Goal: Task Accomplishment & Management: Use online tool/utility

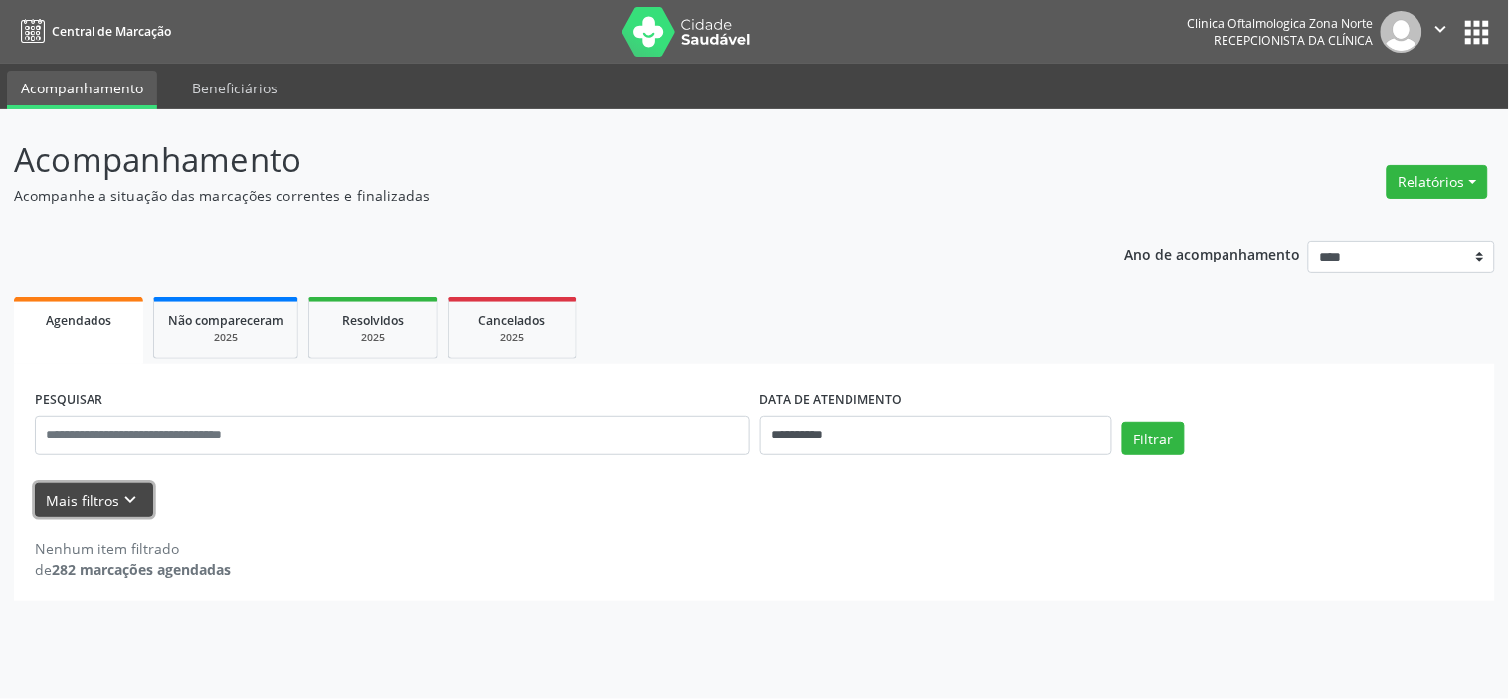
click at [107, 513] on button "Mais filtros keyboard_arrow_down" at bounding box center [94, 500] width 118 height 35
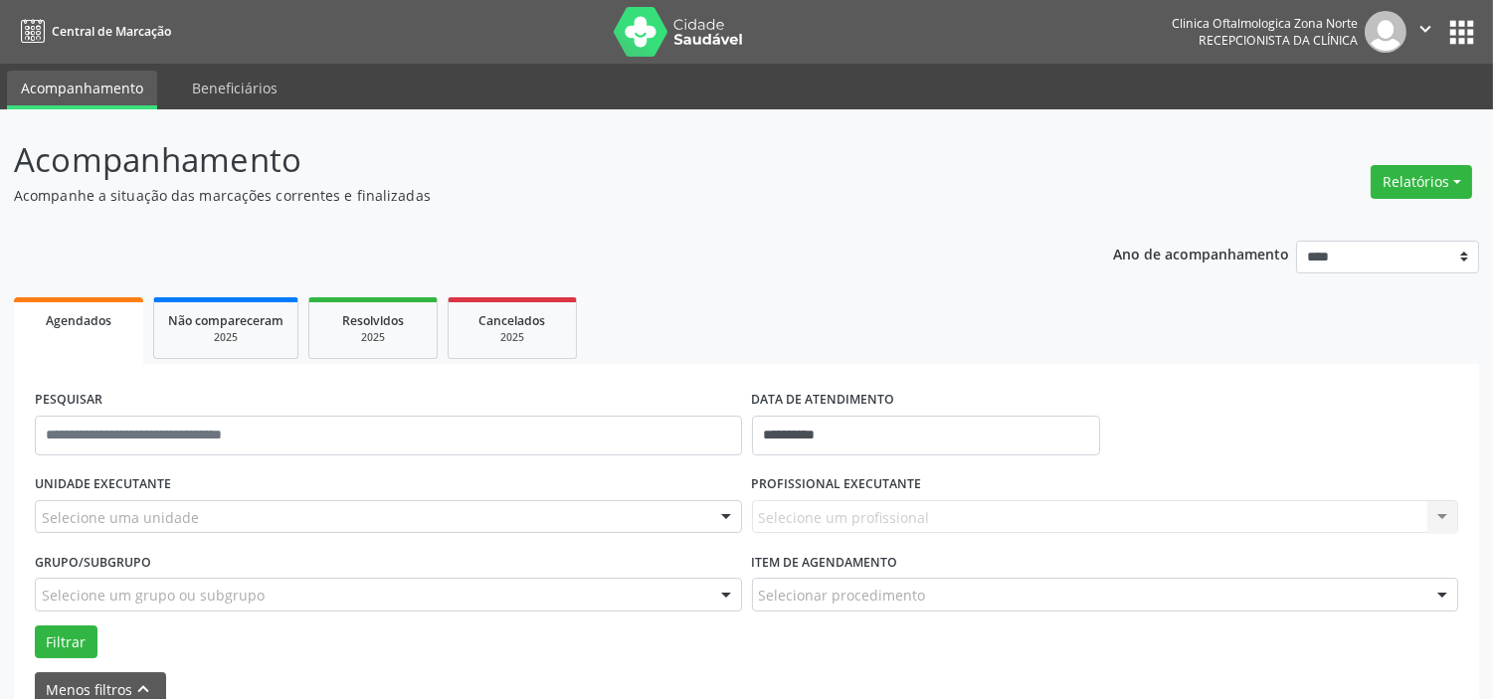
click at [206, 524] on div "Selecione uma unidade" at bounding box center [388, 517] width 707 height 34
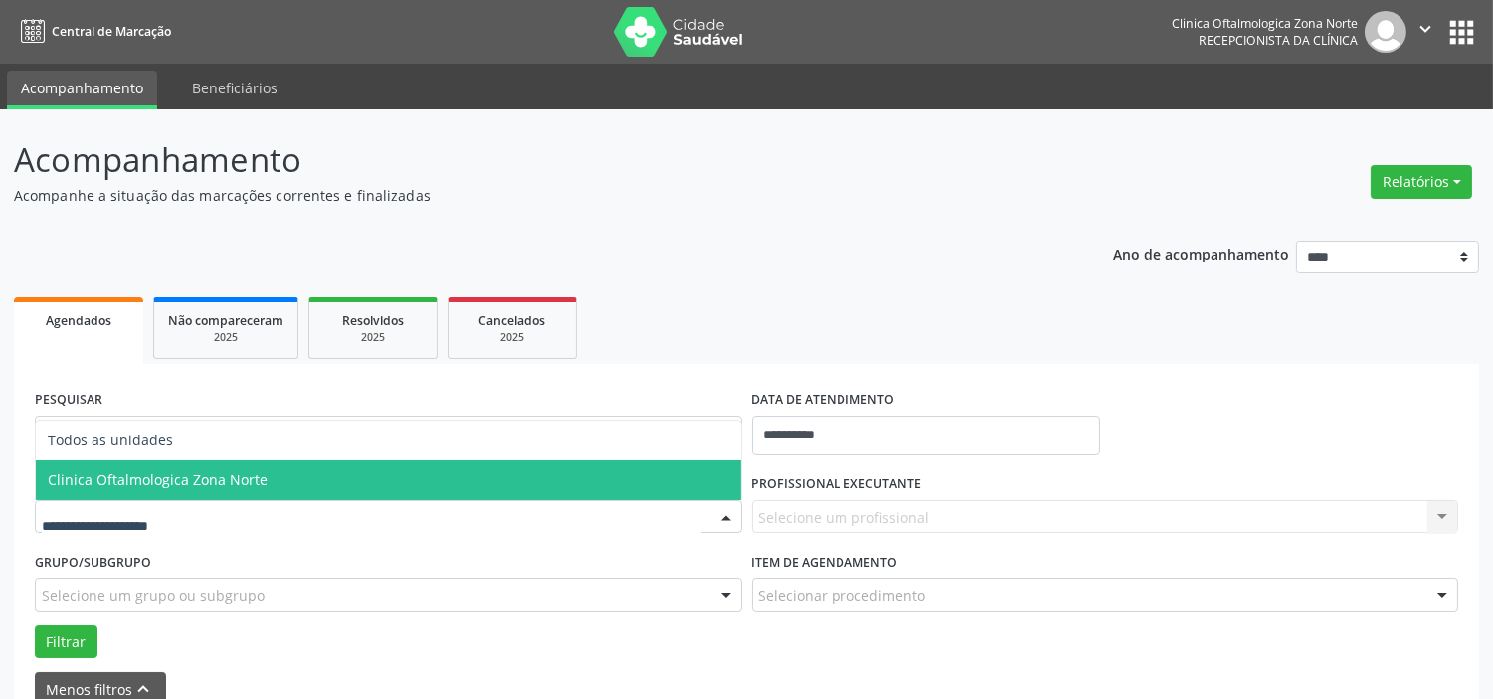
click at [223, 482] on span "Clinica Oftalmologica Zona Norte" at bounding box center [158, 480] width 220 height 19
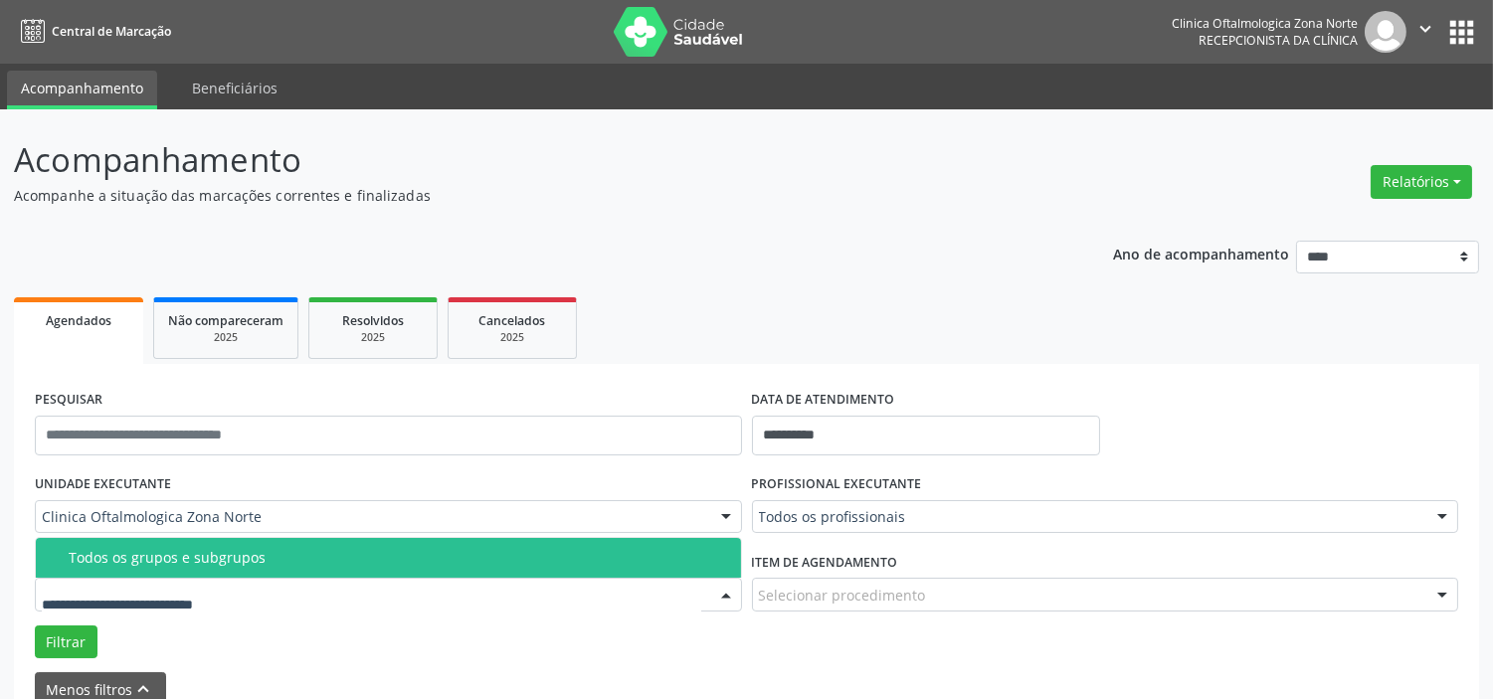
click at [236, 550] on div "Todos os grupos e subgrupos" at bounding box center [399, 558] width 661 height 16
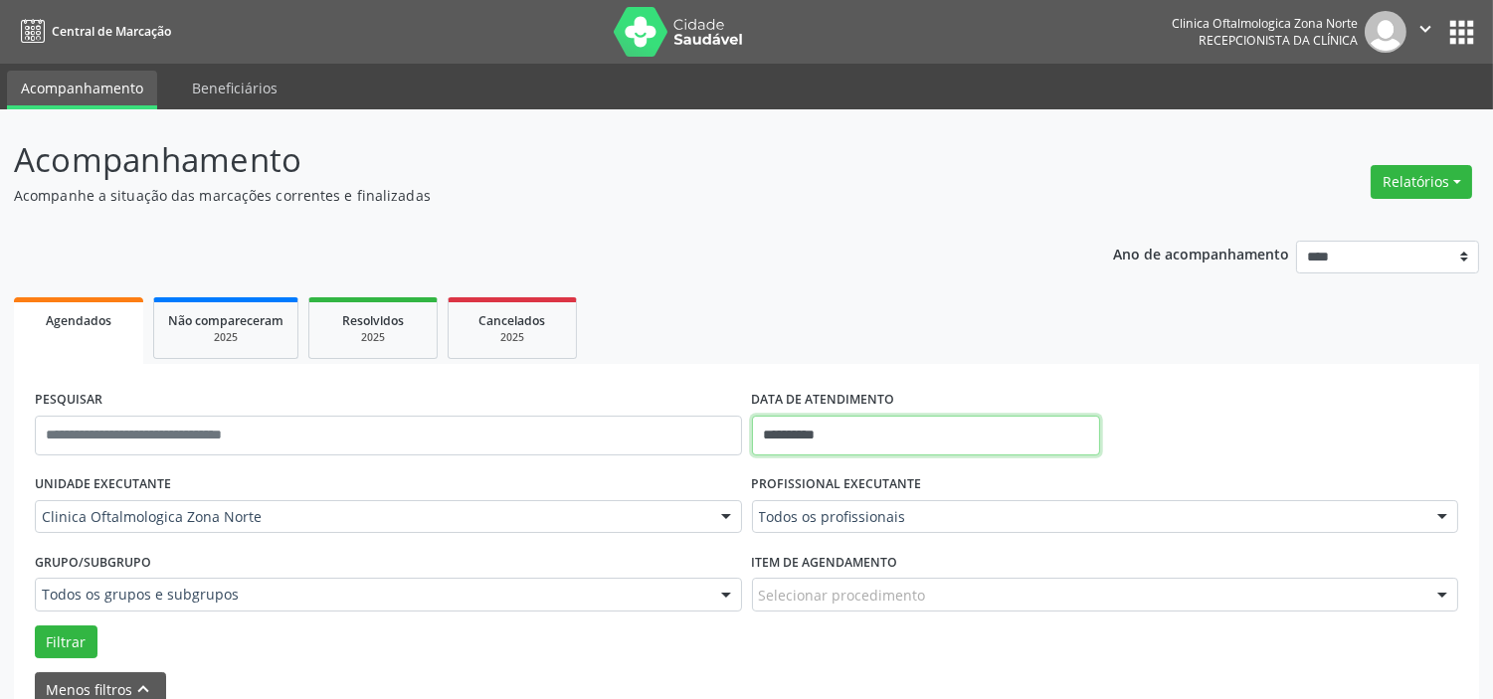
click at [866, 419] on input "**********" at bounding box center [926, 436] width 348 height 40
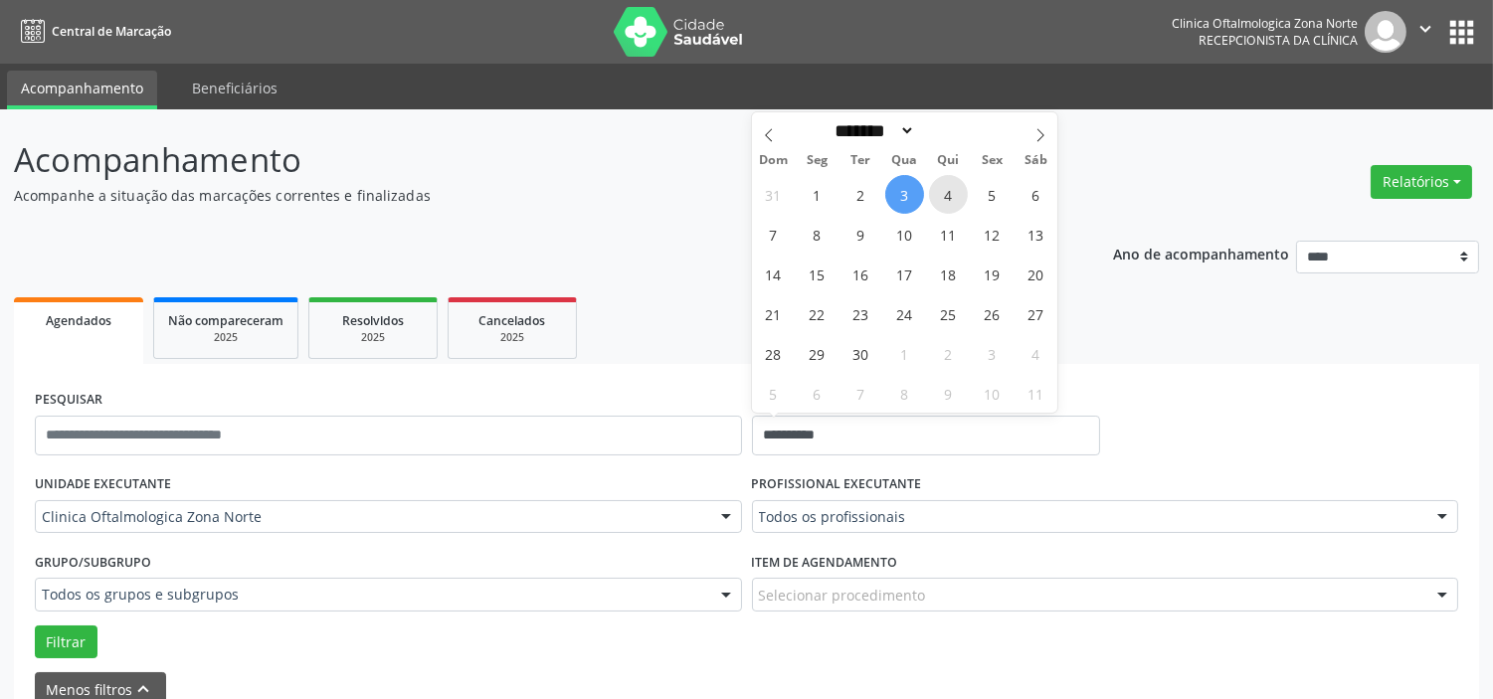
click at [939, 186] on span "4" at bounding box center [948, 194] width 39 height 39
type input "**********"
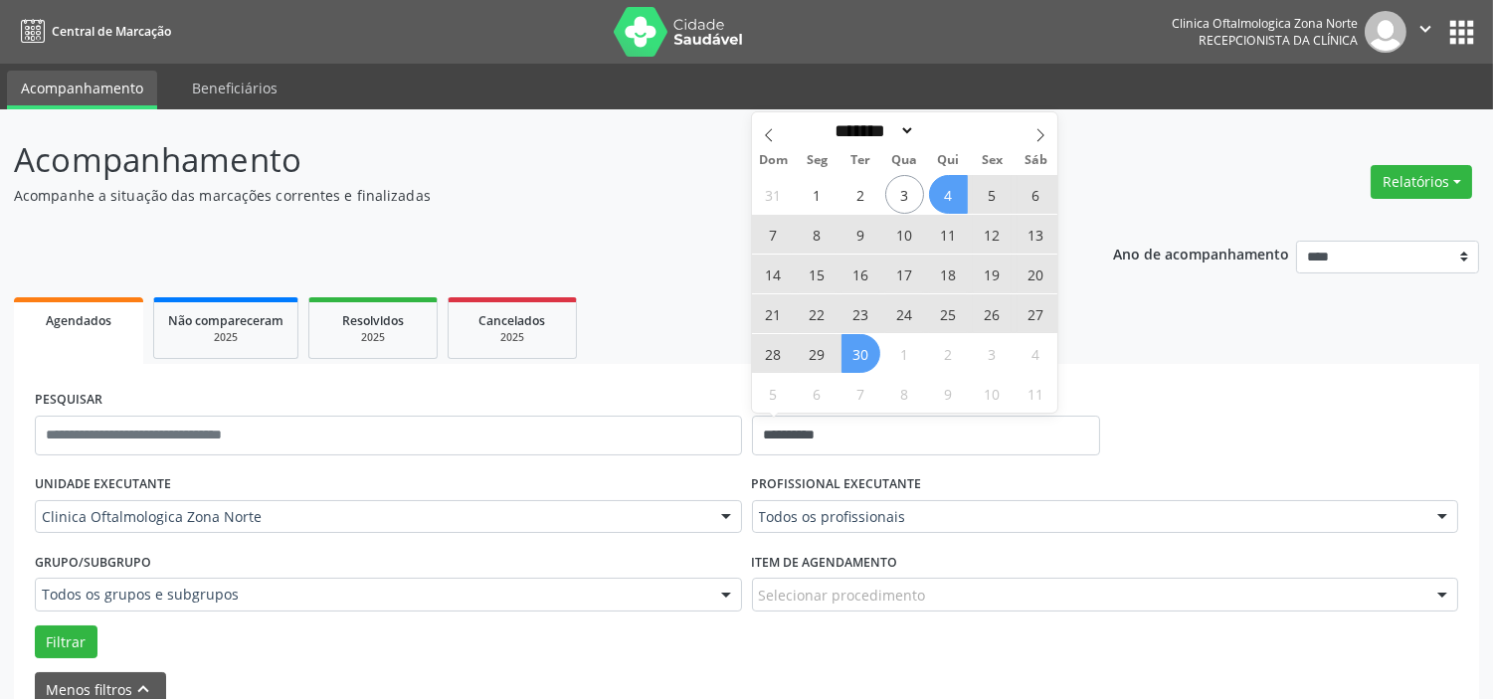
click at [869, 350] on span "30" at bounding box center [861, 353] width 39 height 39
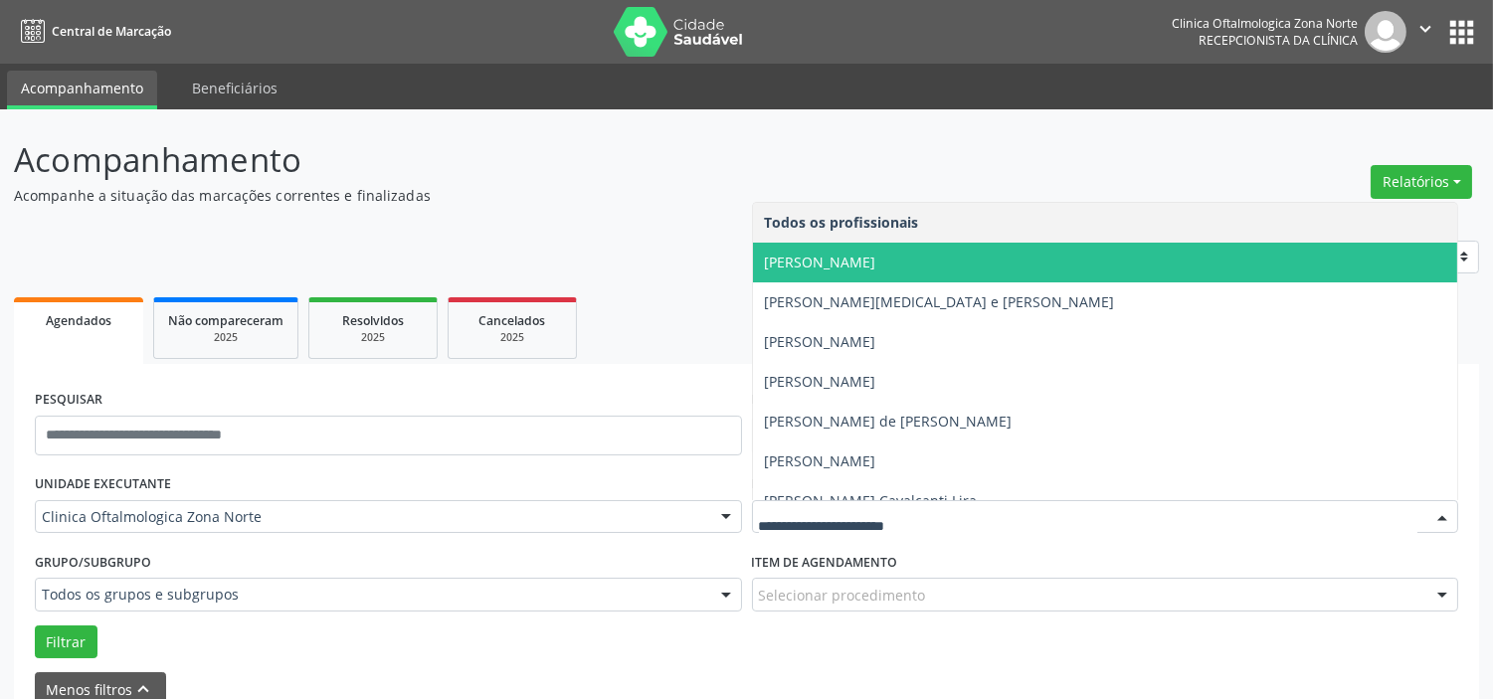
click at [833, 279] on span "Alexandre Paashaus da Costa Pinto" at bounding box center [1105, 263] width 705 height 40
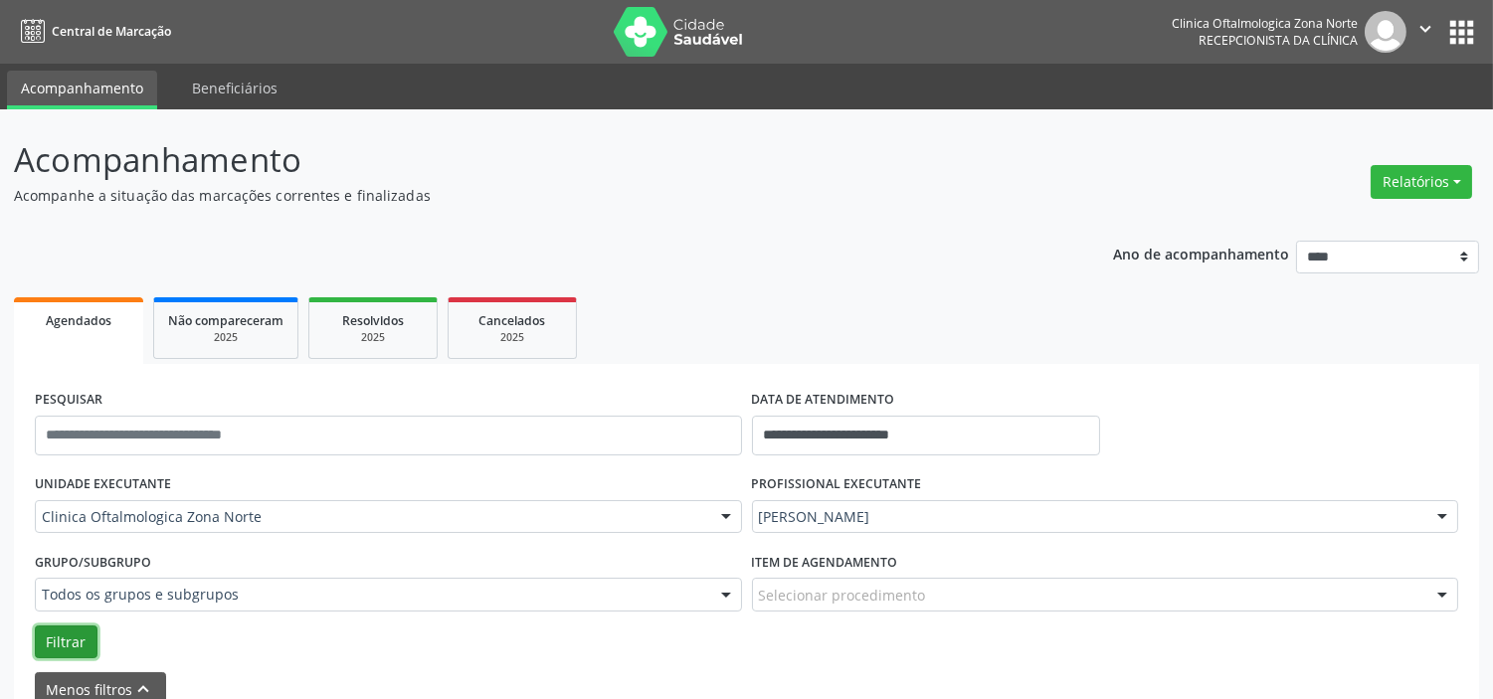
click at [61, 635] on button "Filtrar" at bounding box center [66, 643] width 63 height 34
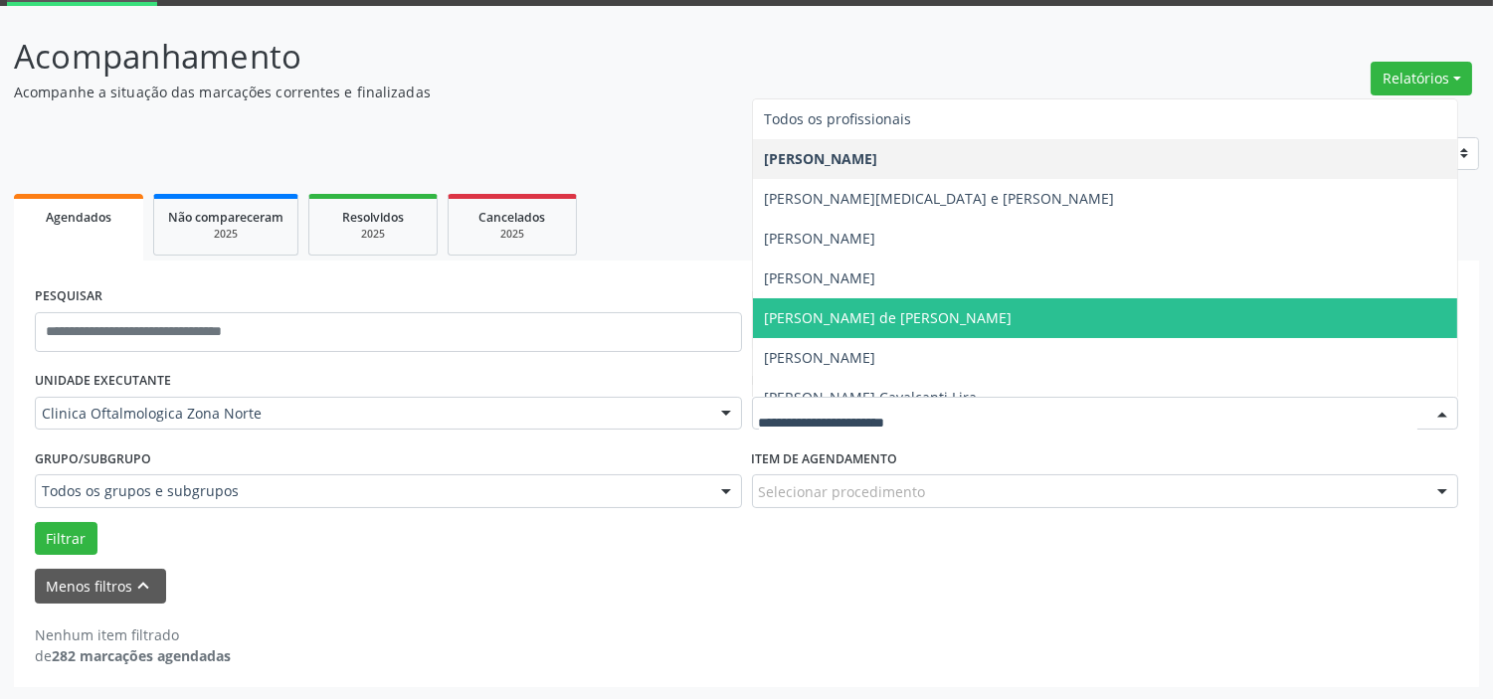
scroll to position [100, 0]
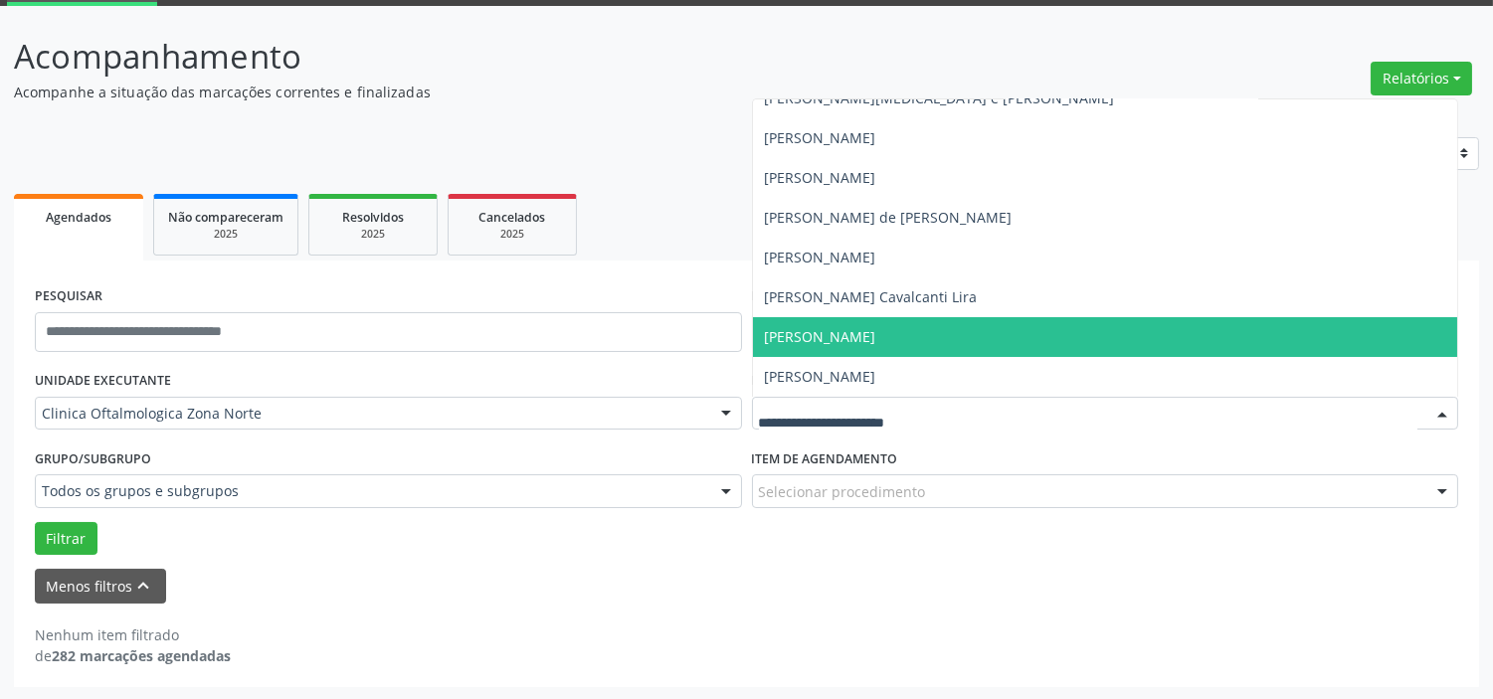
click at [836, 333] on span "Thayze Teixeira Melo Nunes Martins" at bounding box center [820, 336] width 111 height 19
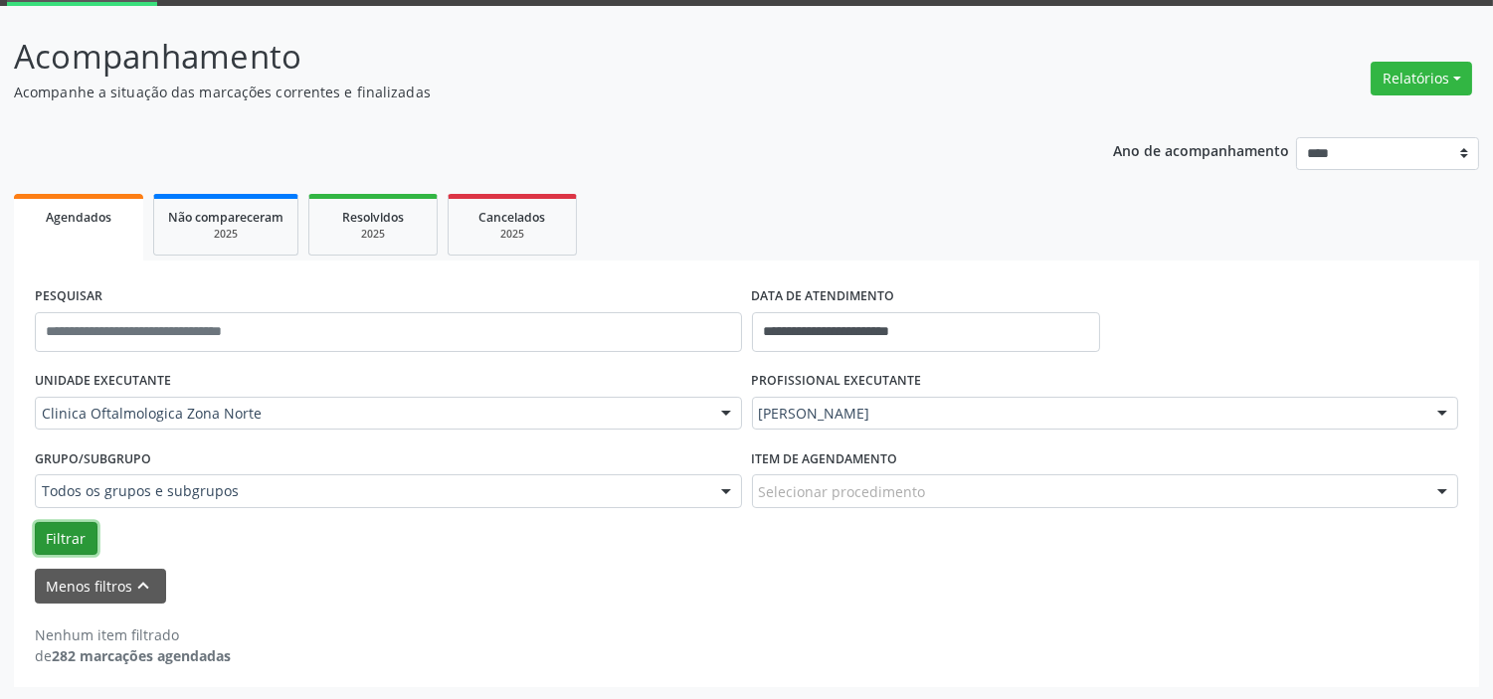
click at [75, 539] on button "Filtrar" at bounding box center [66, 539] width 63 height 34
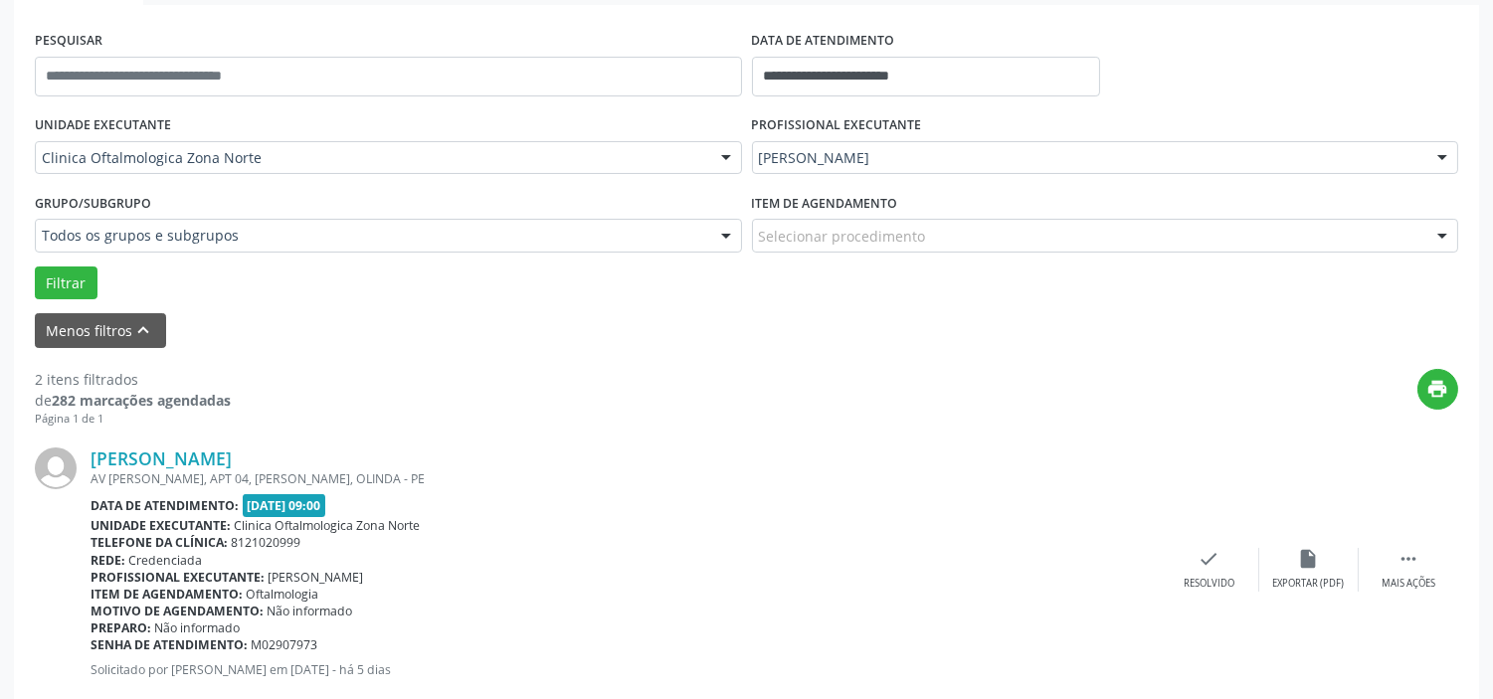
scroll to position [30, 0]
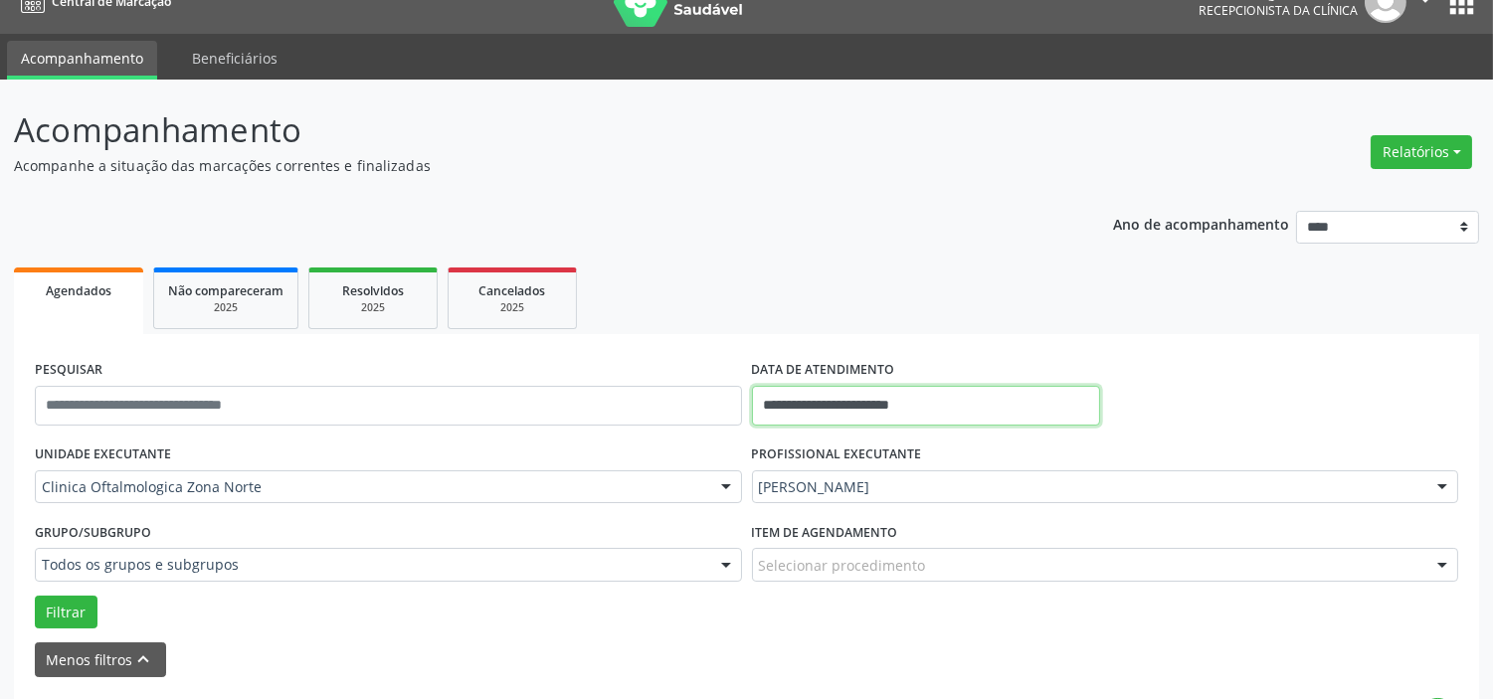
click at [938, 396] on input "**********" at bounding box center [926, 406] width 348 height 40
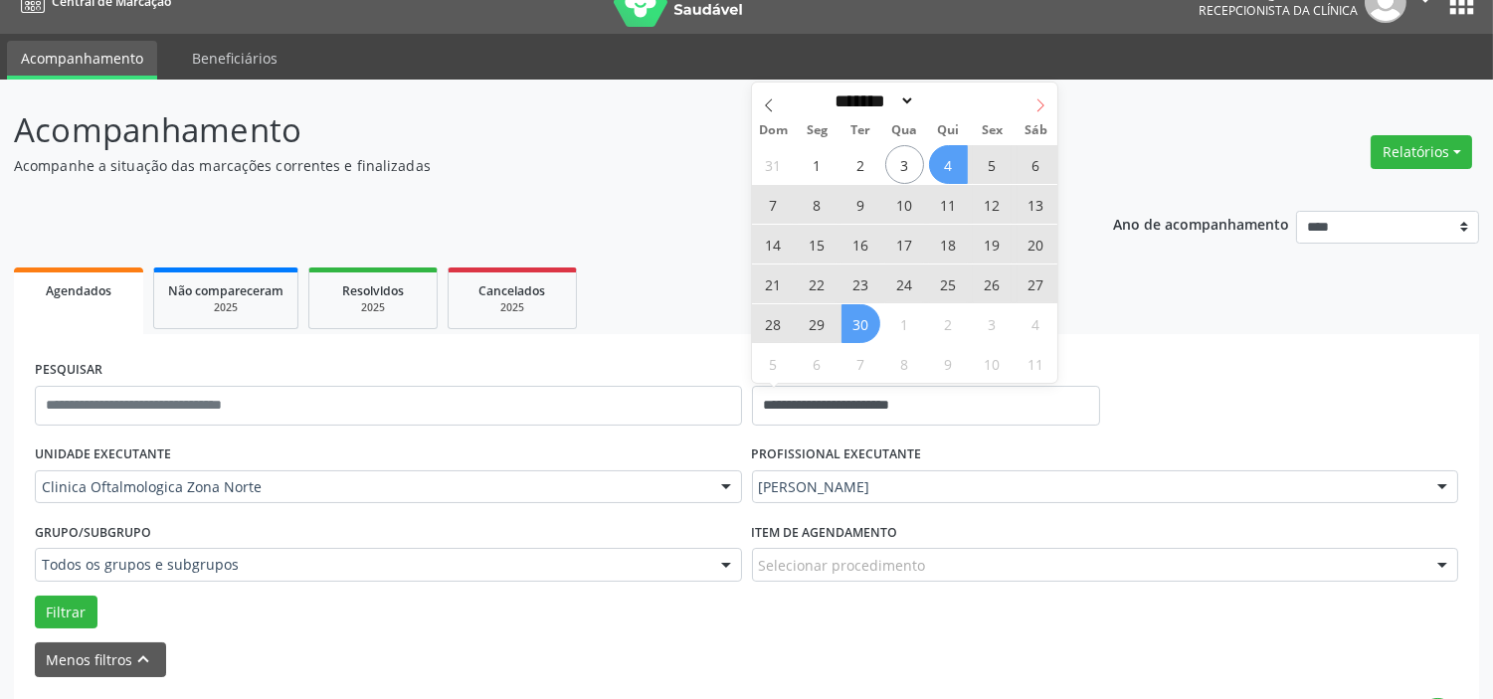
click at [1040, 113] on span at bounding box center [1041, 100] width 34 height 34
select select "*"
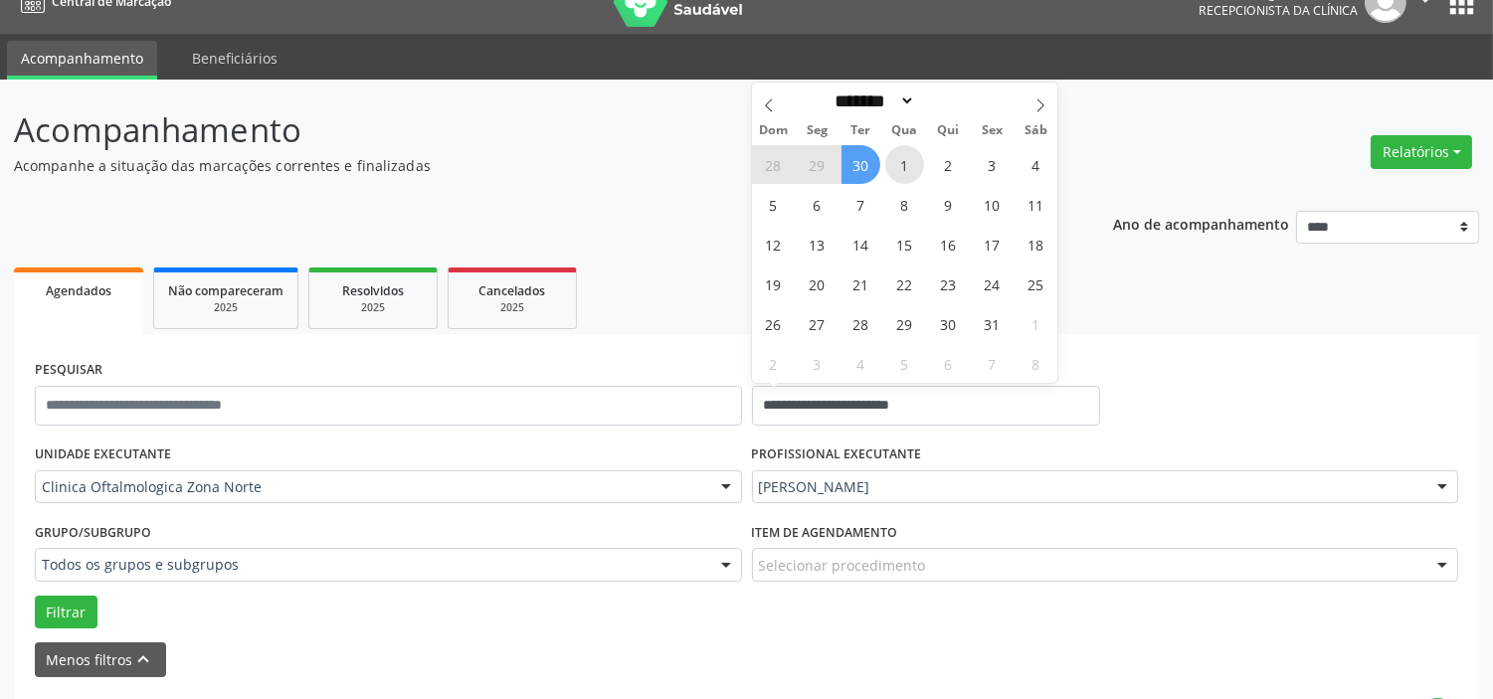
click at [891, 170] on span "1" at bounding box center [904, 164] width 39 height 39
type input "**********"
click at [1027, 109] on span at bounding box center [1041, 100] width 34 height 34
select select "**"
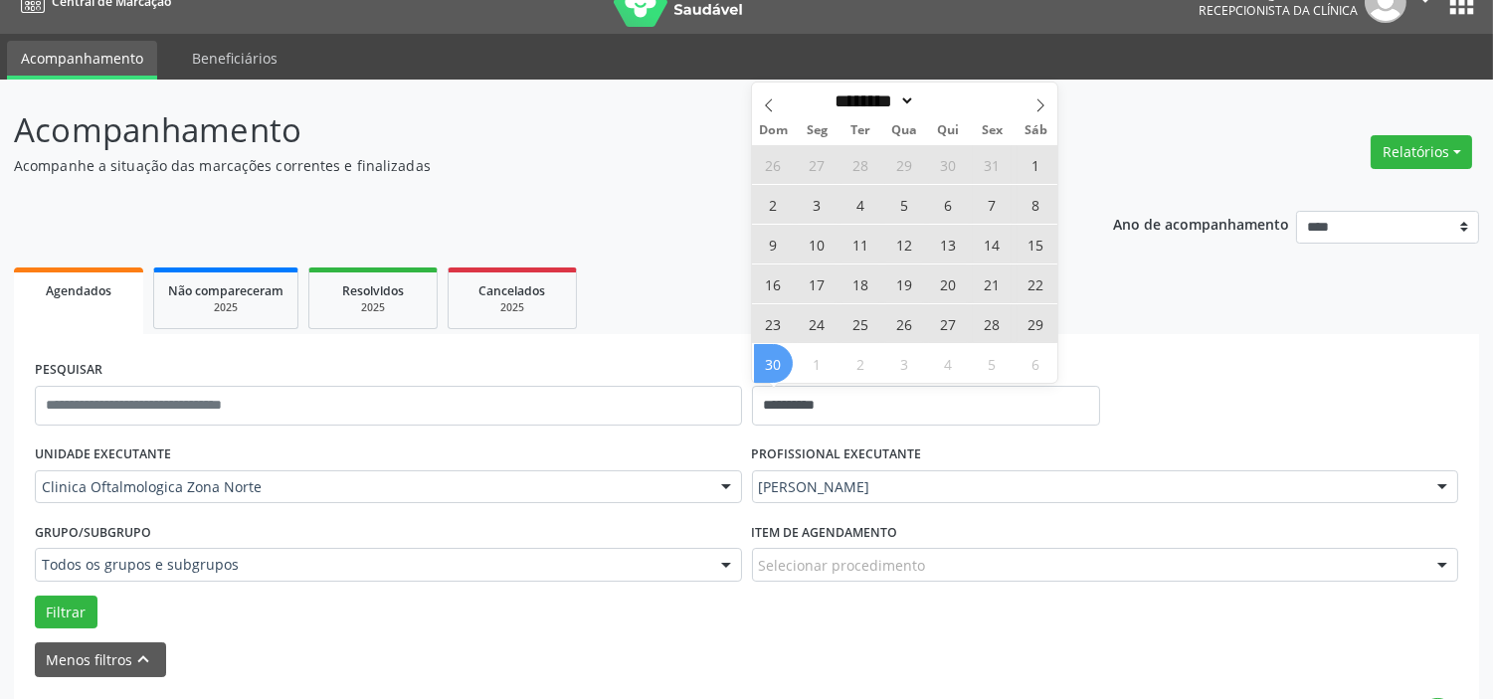
click at [779, 354] on span "30" at bounding box center [773, 363] width 39 height 39
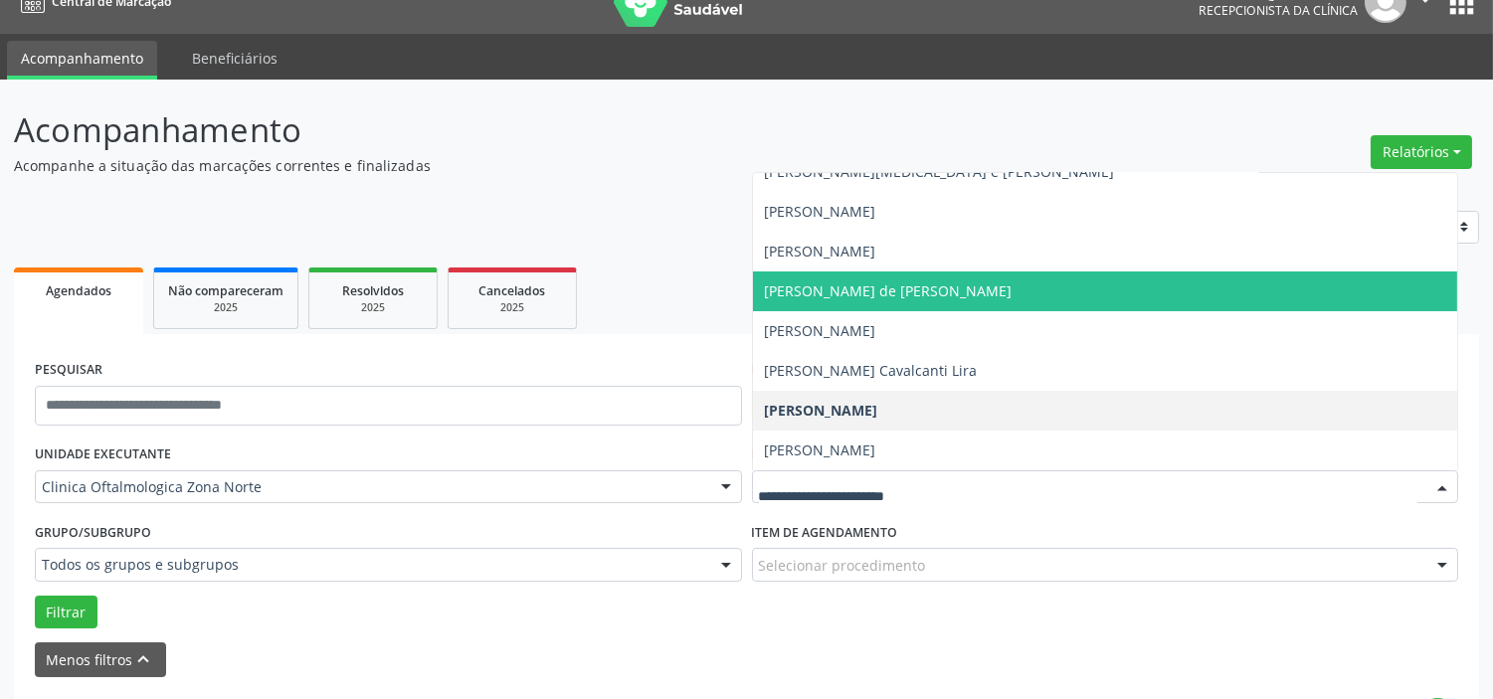
scroll to position [140, 0]
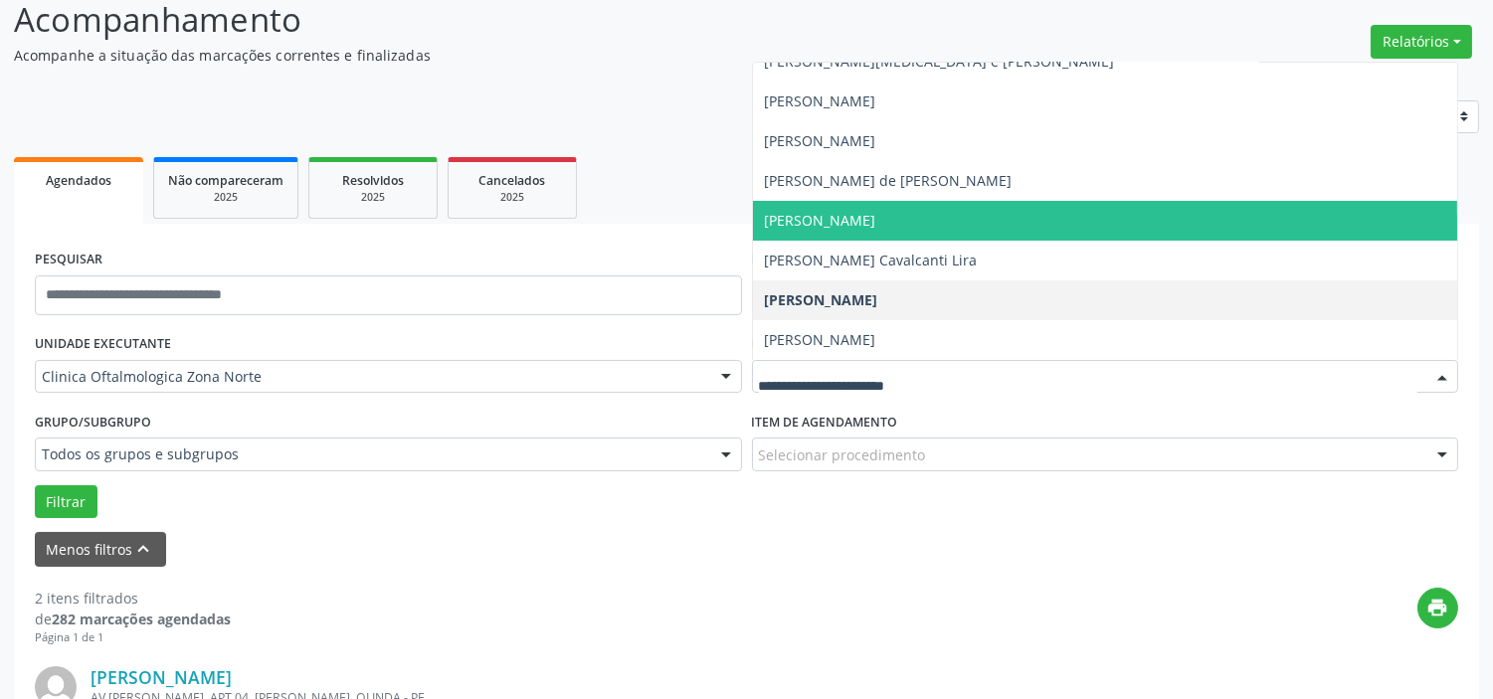
click at [846, 222] on span "Roberta de Ventura Urbano Lima" at bounding box center [820, 220] width 111 height 19
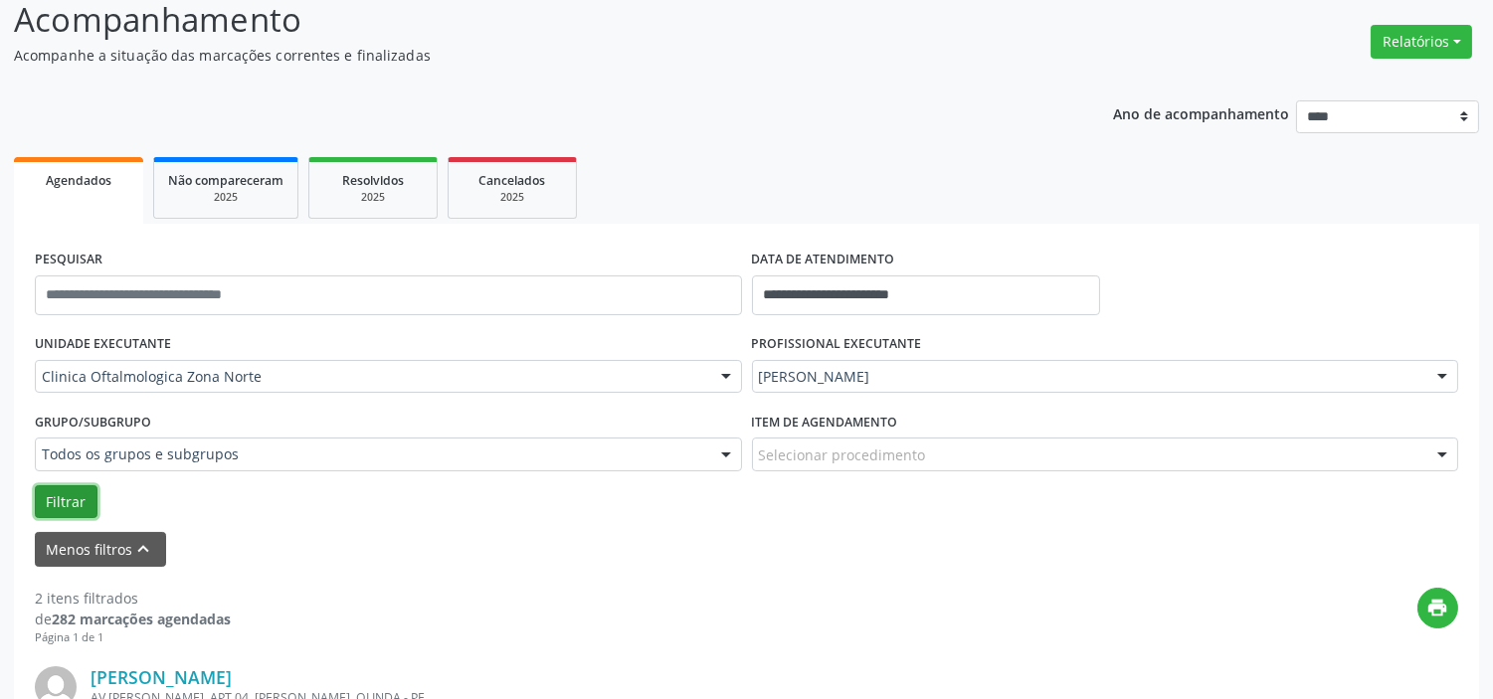
click at [46, 493] on button "Filtrar" at bounding box center [66, 502] width 63 height 34
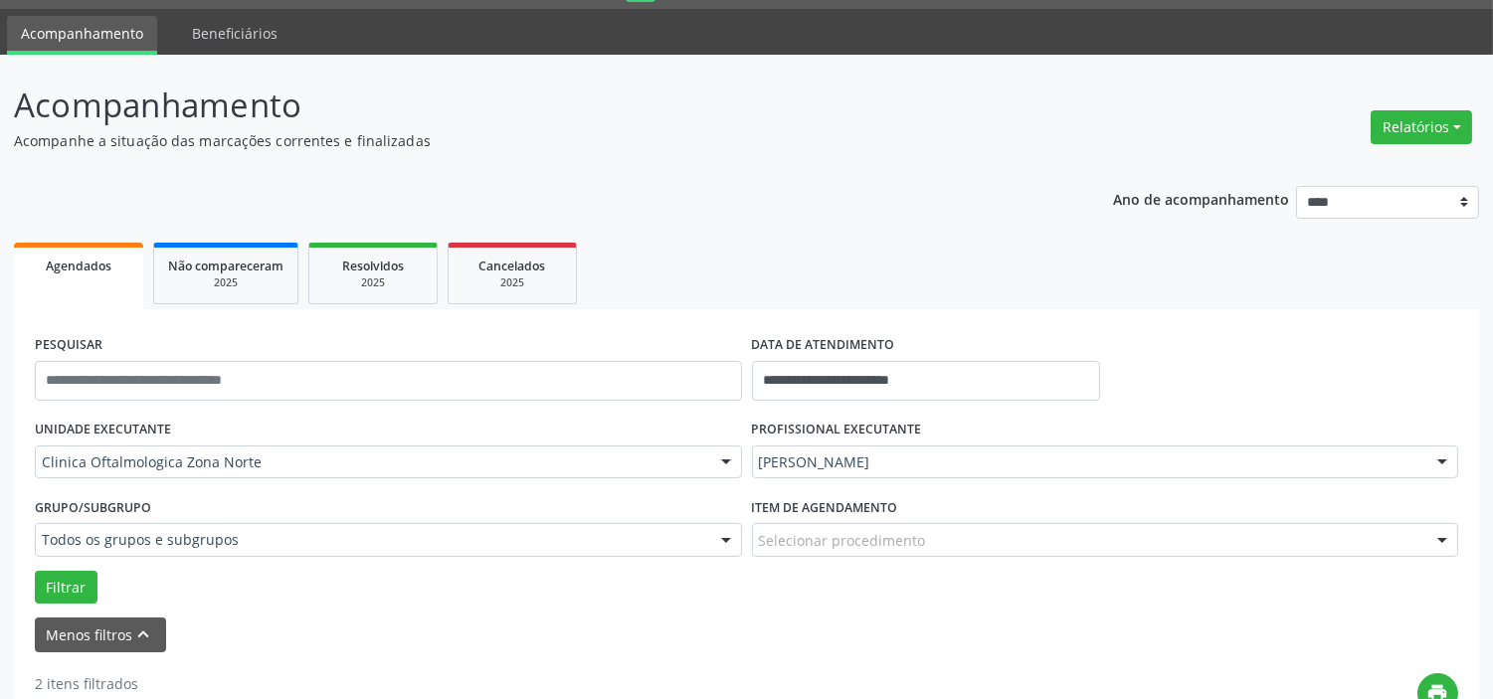
scroll to position [30, 0]
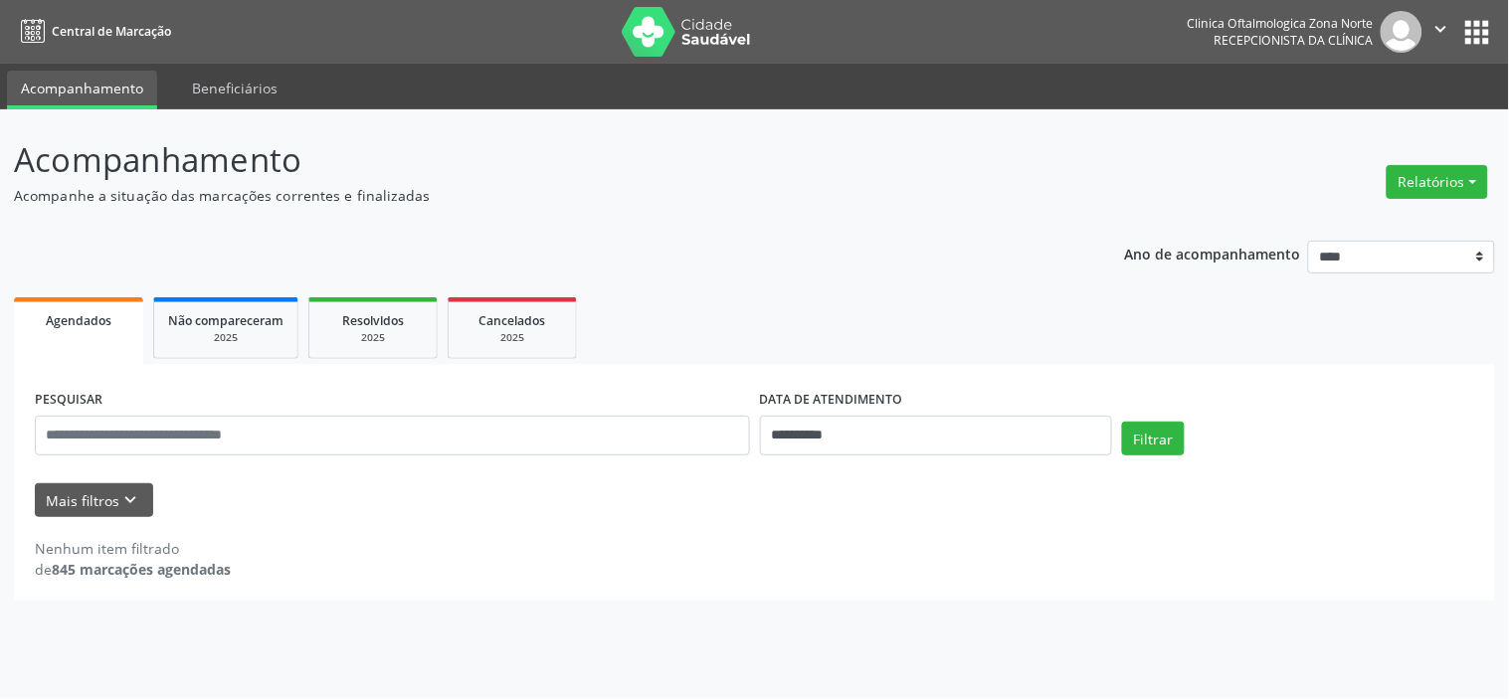
click at [1436, 24] on icon "" at bounding box center [1442, 29] width 22 height 22
click at [1379, 111] on link "Sair" at bounding box center [1390, 121] width 137 height 28
